Goal: Navigation & Orientation: Find specific page/section

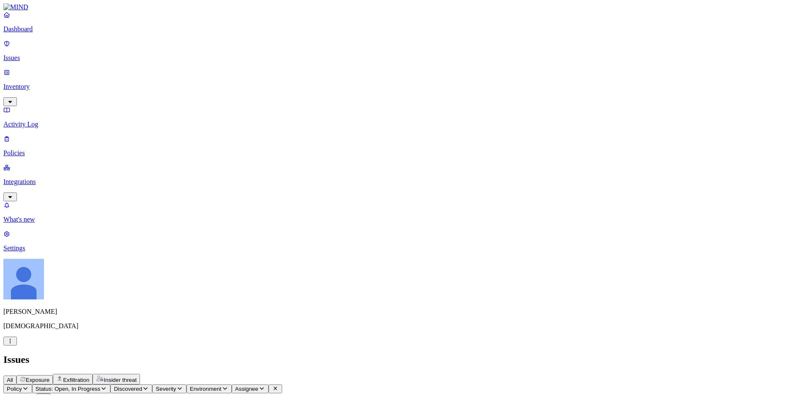
click at [41, 178] on p "Integrations" at bounding box center [405, 182] width 805 height 8
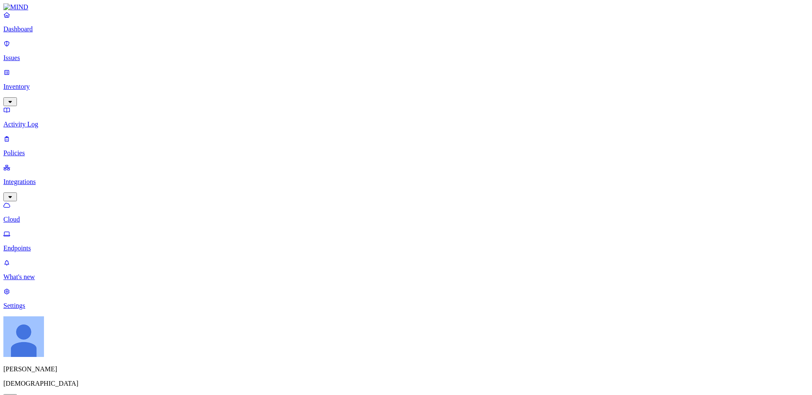
click at [59, 32] on link "Dashboard" at bounding box center [405, 22] width 805 height 22
